Goal: Task Accomplishment & Management: Use online tool/utility

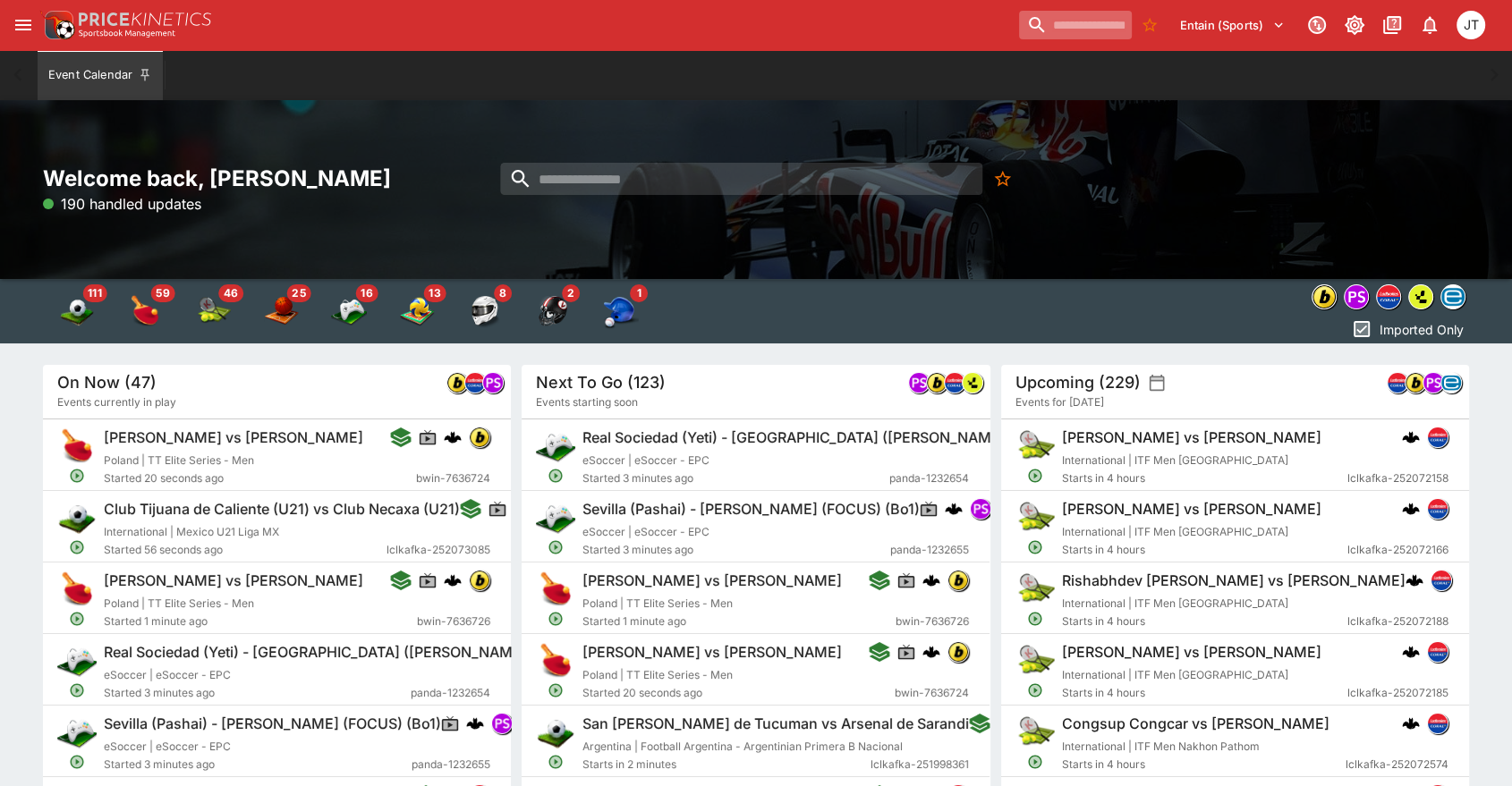
click at [1027, 19] on input "search" at bounding box center [1075, 25] width 113 height 28
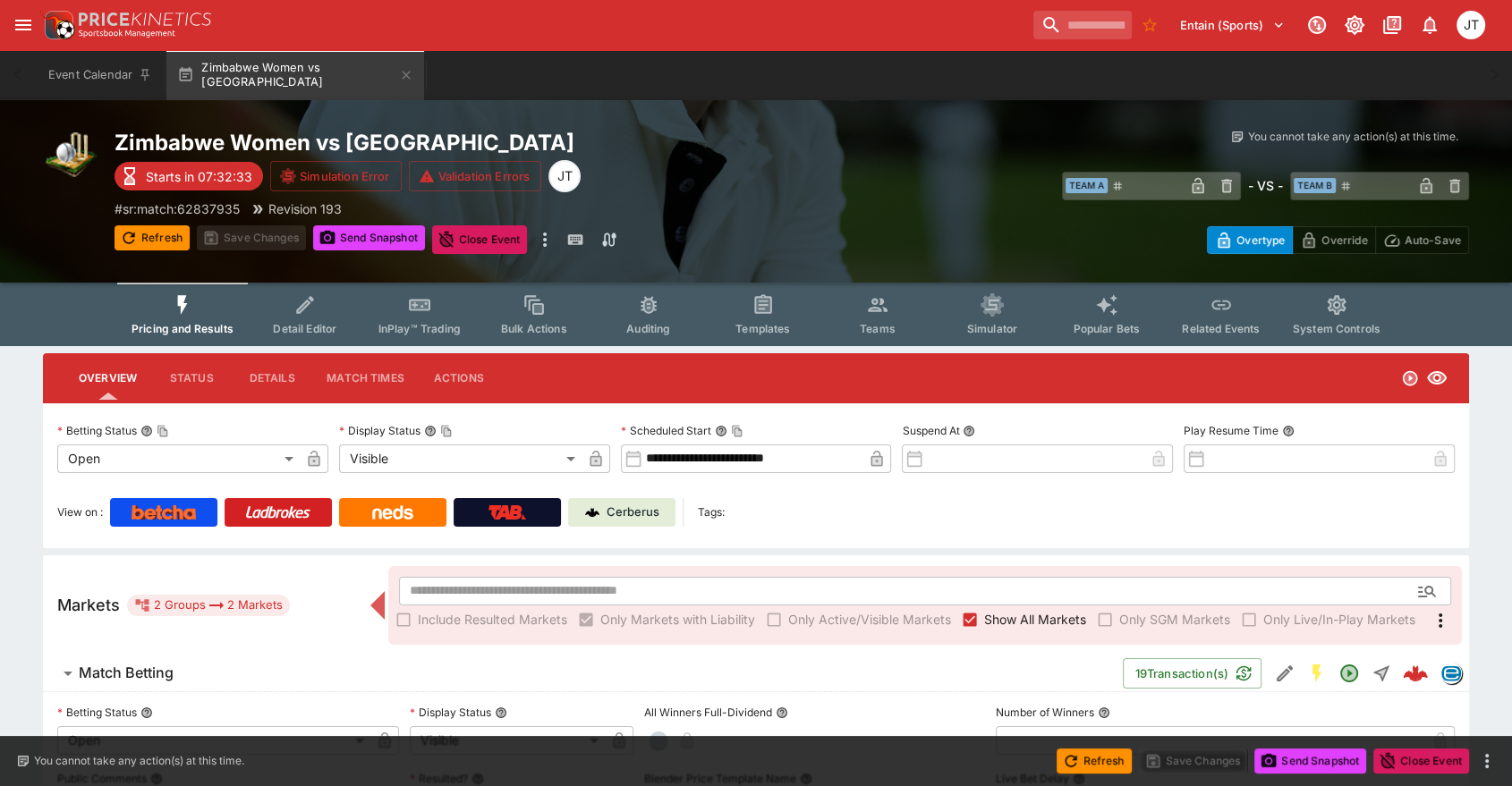
click at [134, 673] on h6 "Match Betting" at bounding box center [126, 673] width 95 height 19
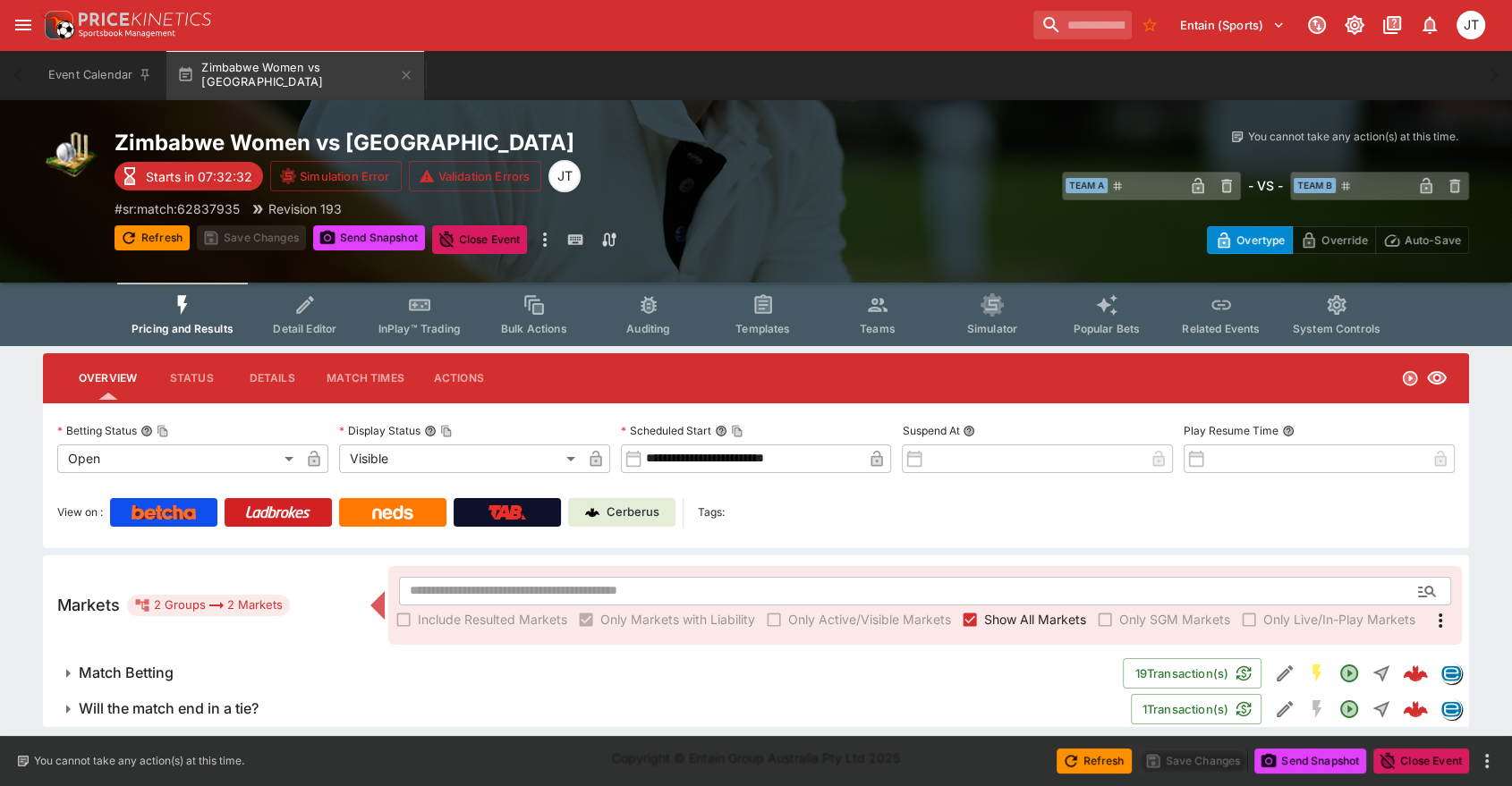
scroll to position [2, 0]
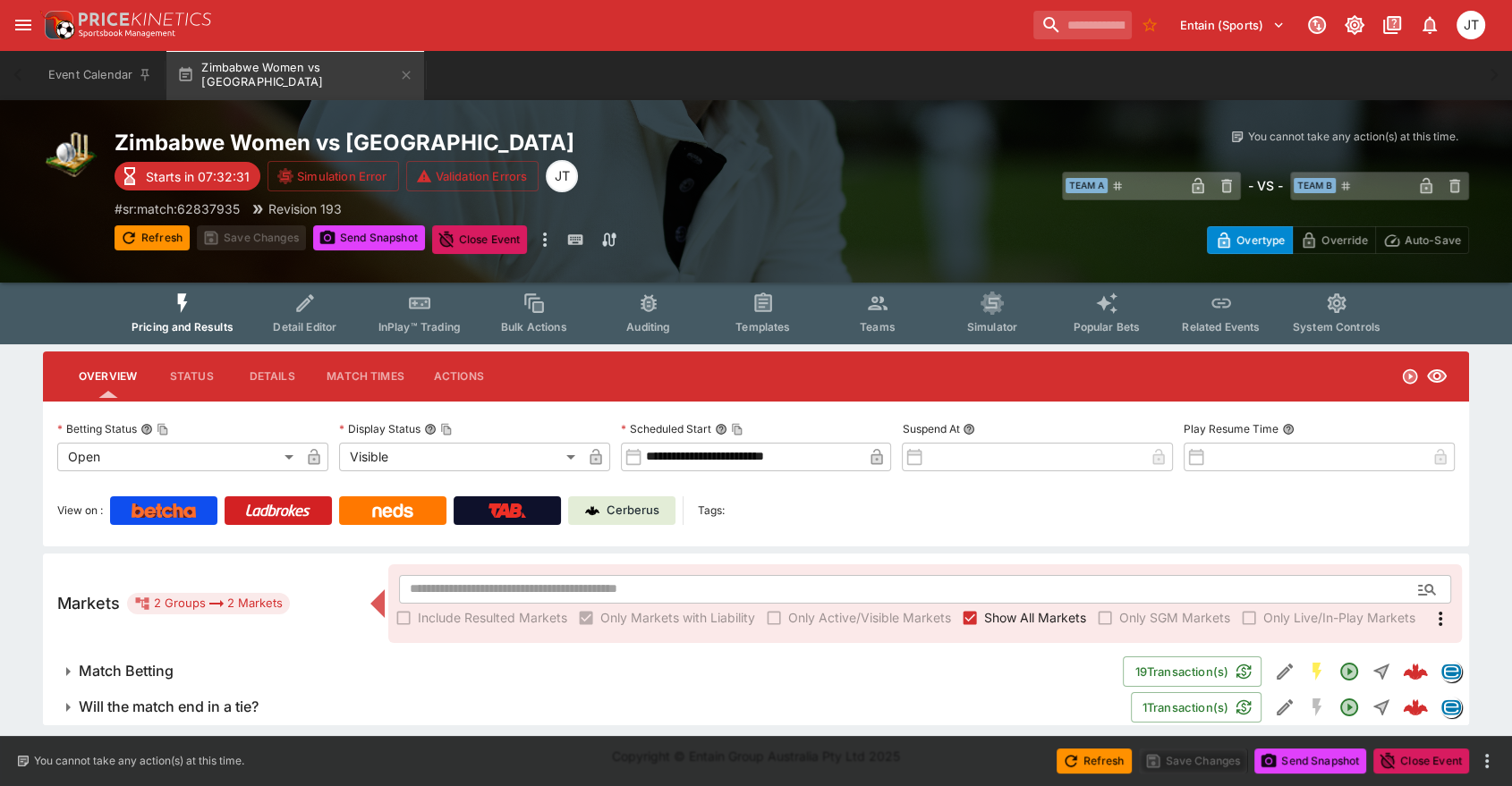
click at [172, 711] on h6 "Will the match end in a tie?" at bounding box center [168, 706] width 180 height 19
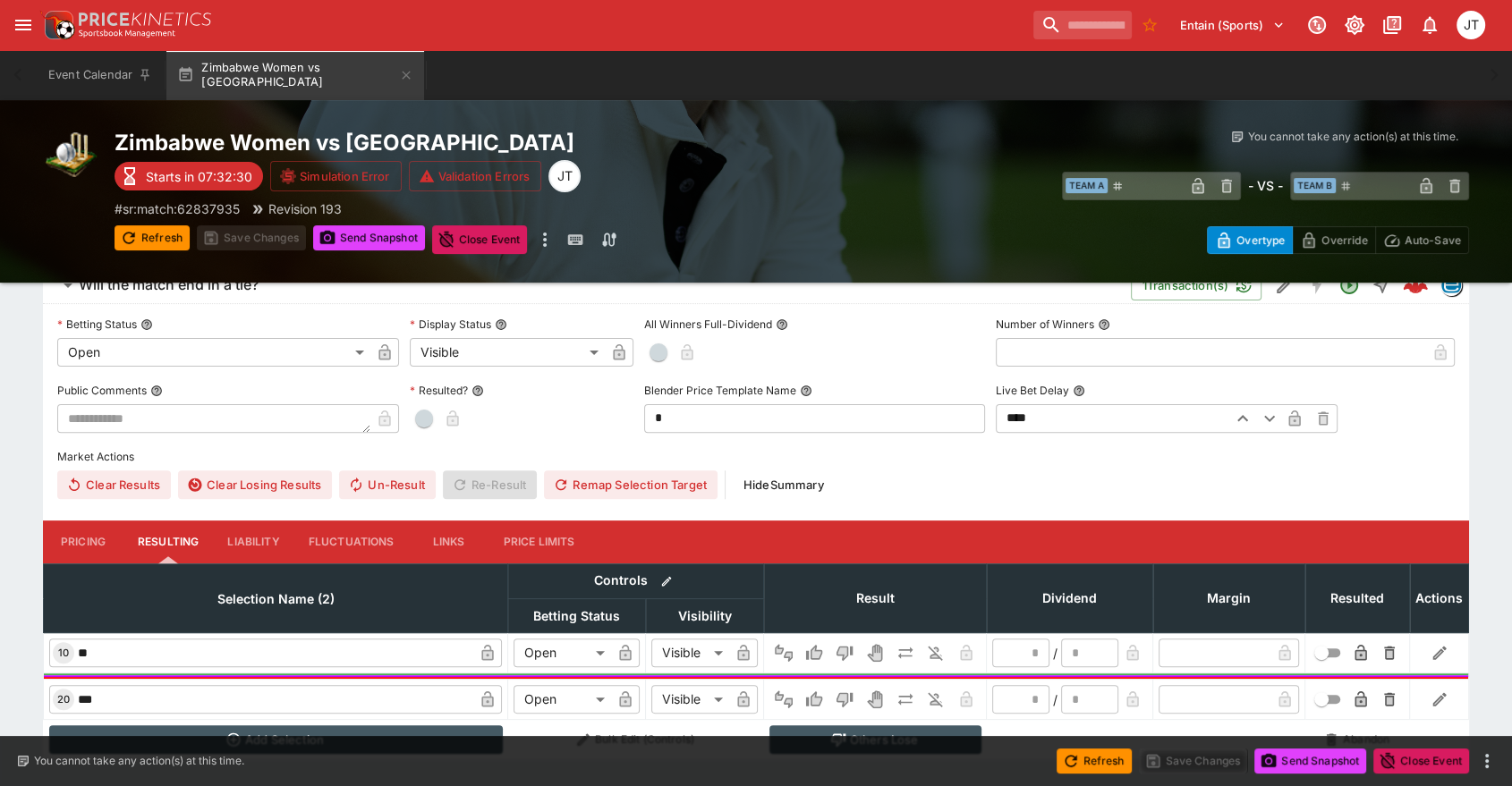
scroll to position [474, 0]
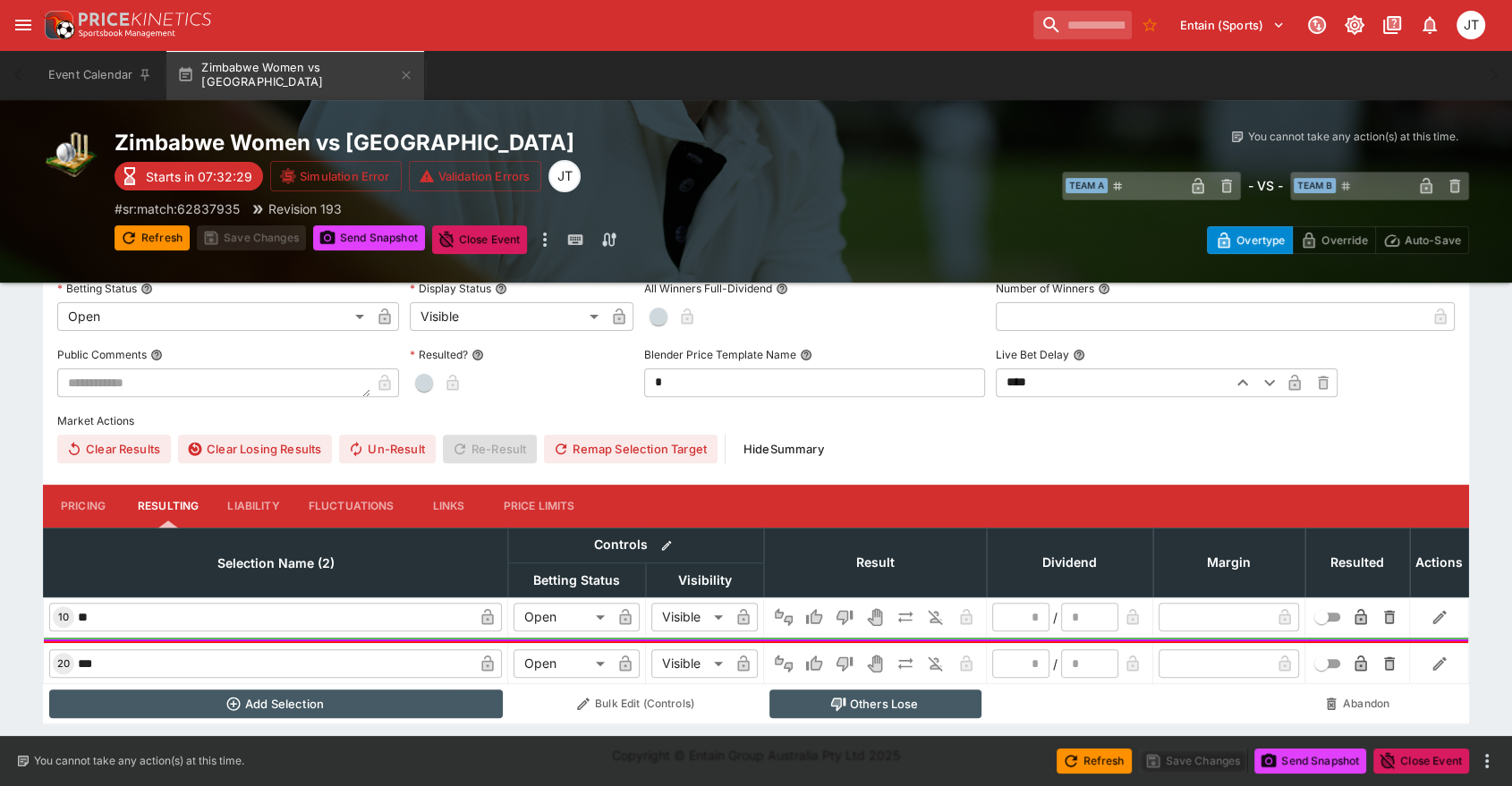
click at [94, 493] on button "Pricing" at bounding box center [84, 506] width 81 height 43
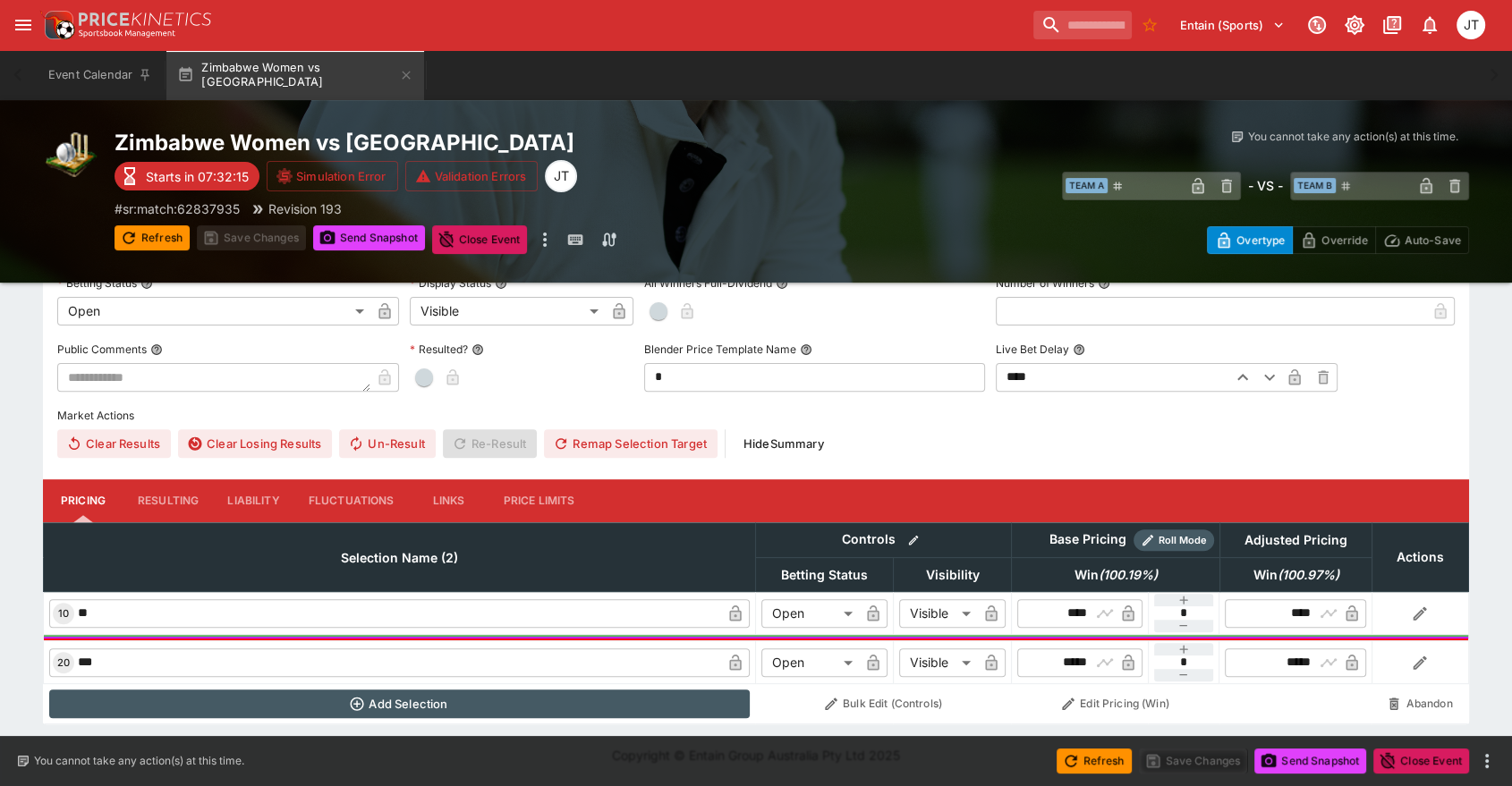
click at [952, 698] on button "Edit Pricing (Win)" at bounding box center [1114, 703] width 197 height 28
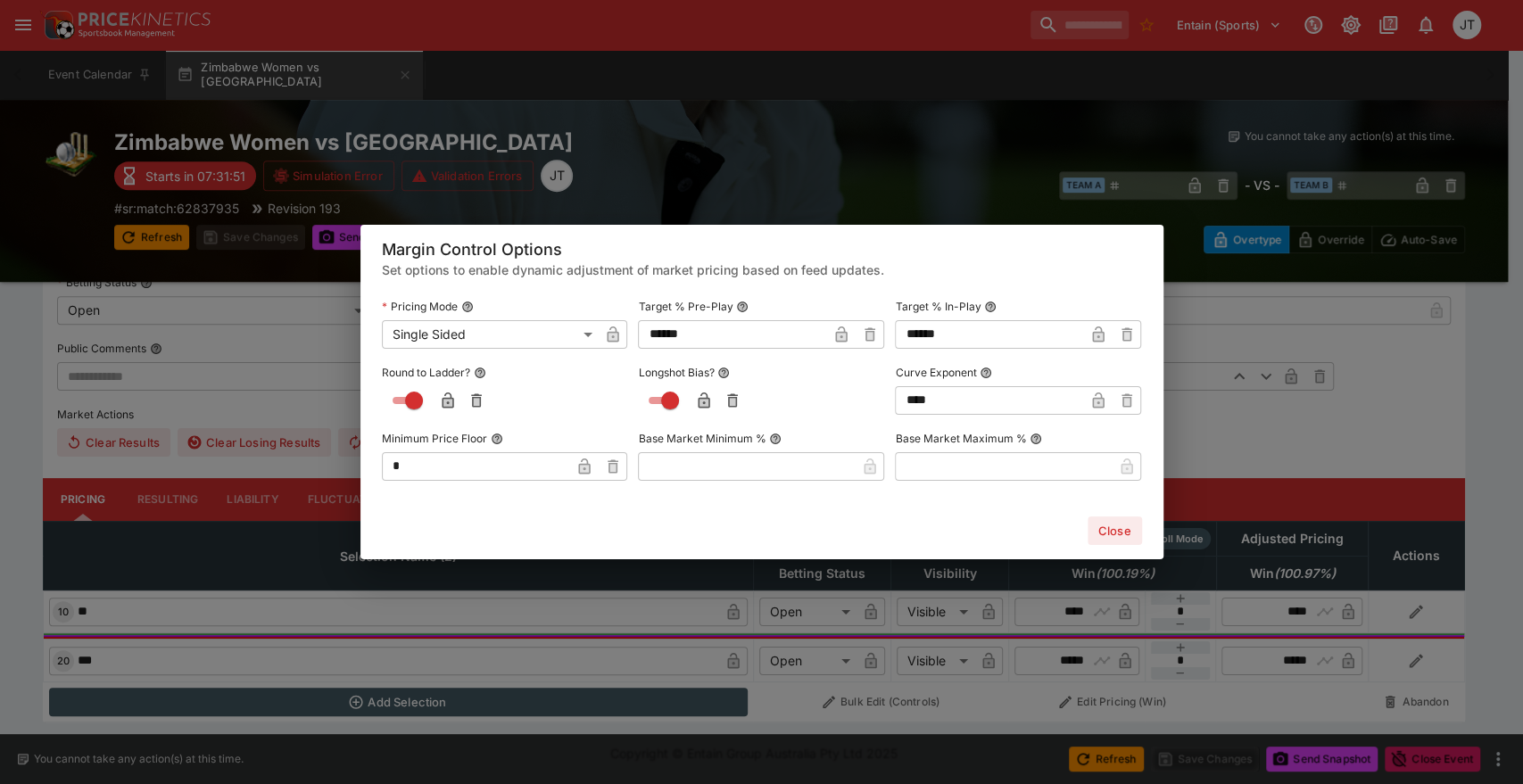
click at [950, 523] on button "Close" at bounding box center [1115, 530] width 55 height 28
